Goal: Find specific page/section: Find specific page/section

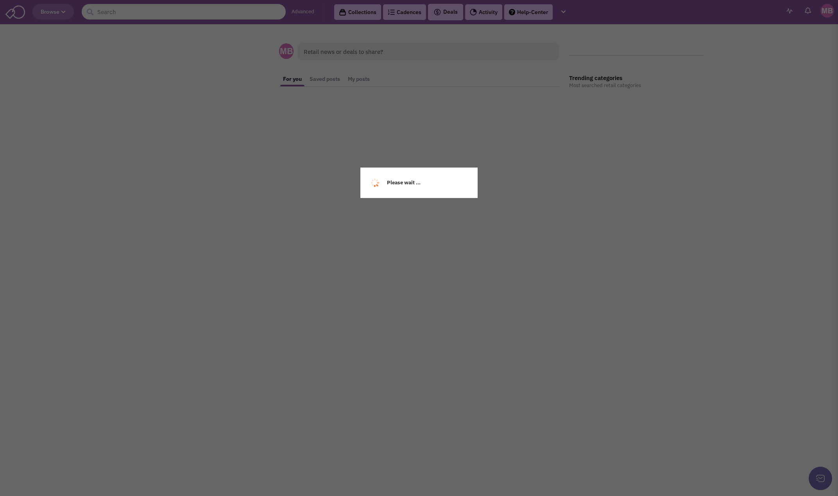
click at [131, 15] on div "Please wait ..." at bounding box center [419, 248] width 838 height 496
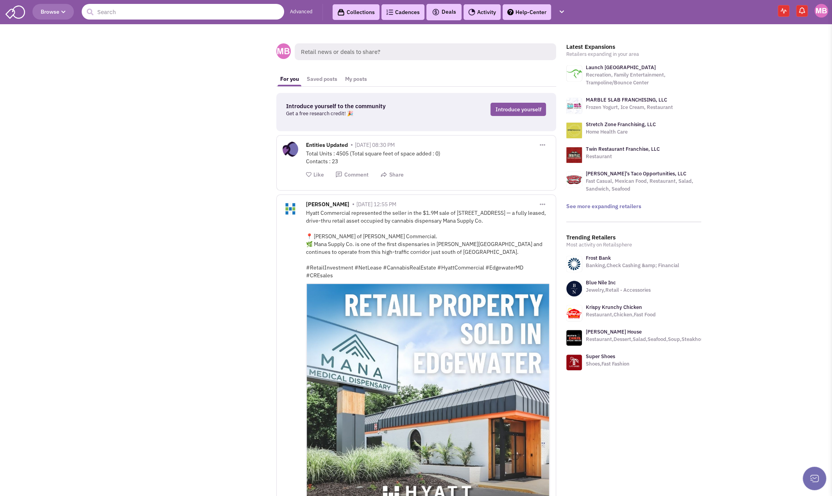
click at [131, 15] on input "text" at bounding box center [183, 12] width 202 height 16
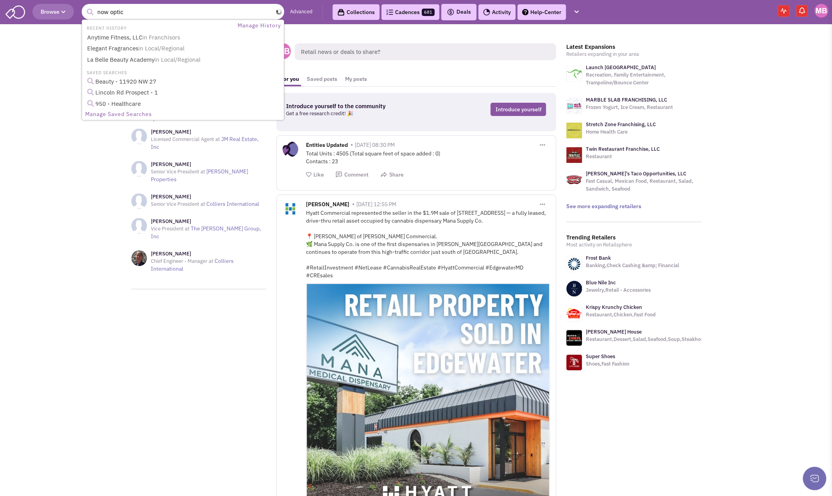
type input "now optic"
click at [84, 6] on button "submit" at bounding box center [90, 12] width 12 height 12
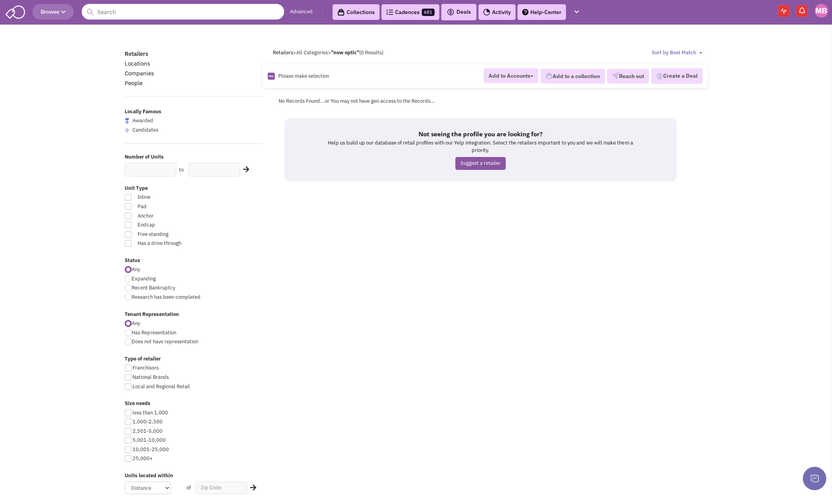
click at [150, 13] on input "text" at bounding box center [183, 12] width 202 height 16
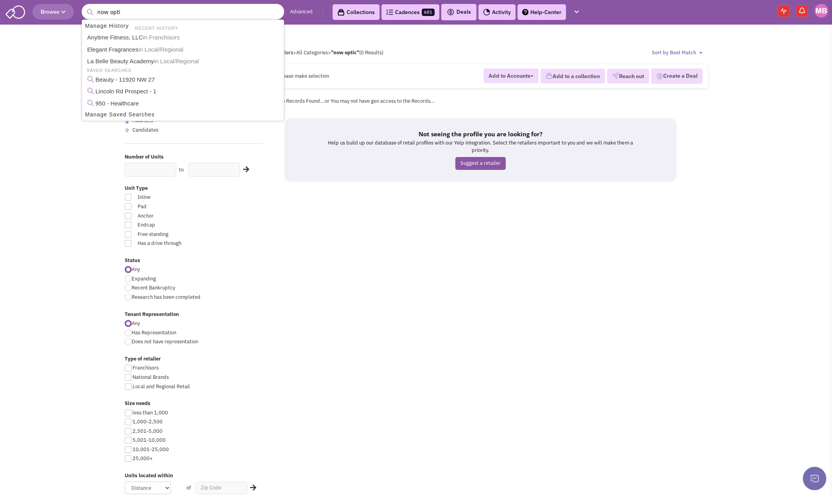
type input "now optic"
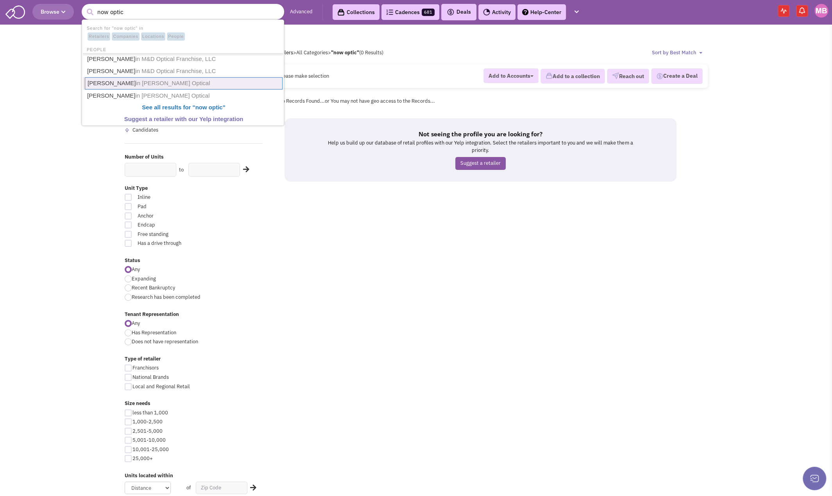
click at [216, 83] on link "Daniel Stanton in Stanton Optical" at bounding box center [184, 83] width 198 height 12
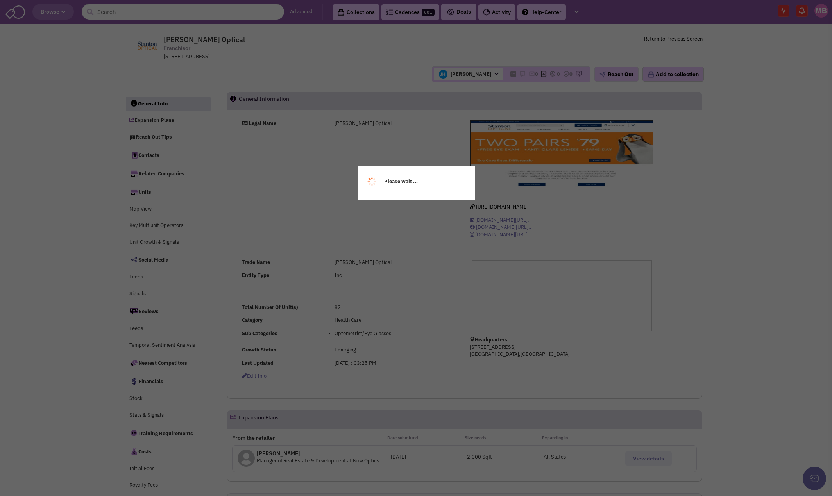
select select
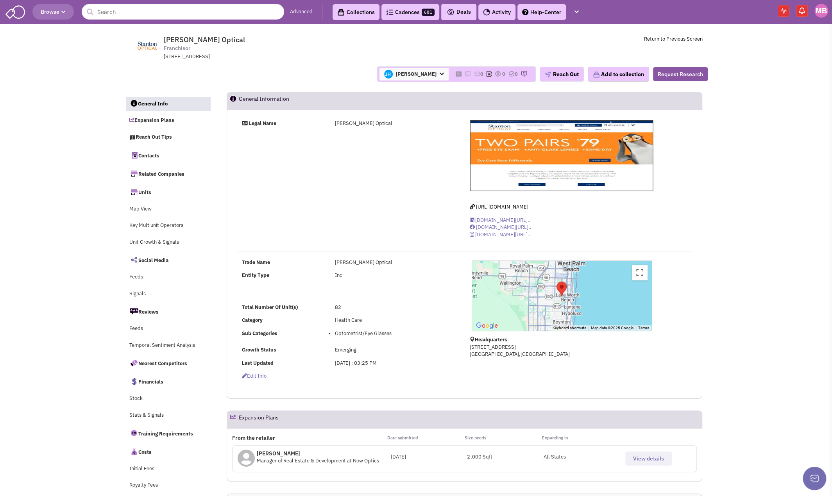
click at [235, 222] on div "Legal Name [PERSON_NAME] Optical [URL][DOMAIN_NAME] [DOMAIN_NAME][URL].." at bounding box center [465, 182] width 466 height 125
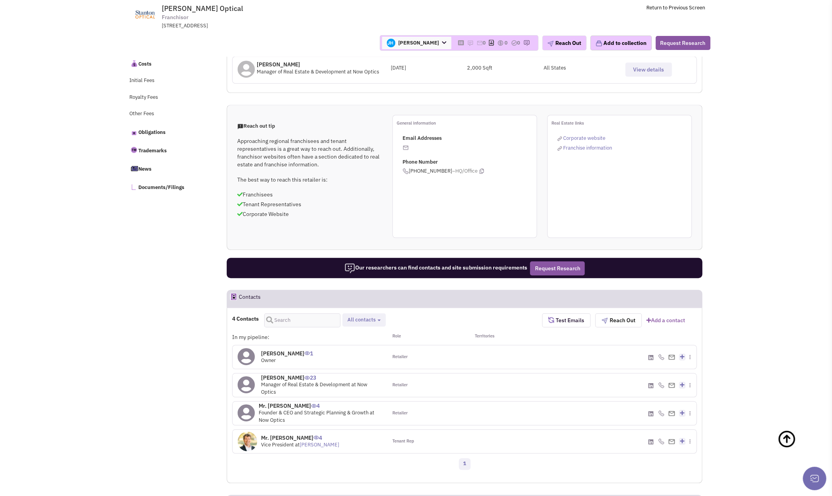
scroll to position [365, 0]
